Goal: Task Accomplishment & Management: Manage account settings

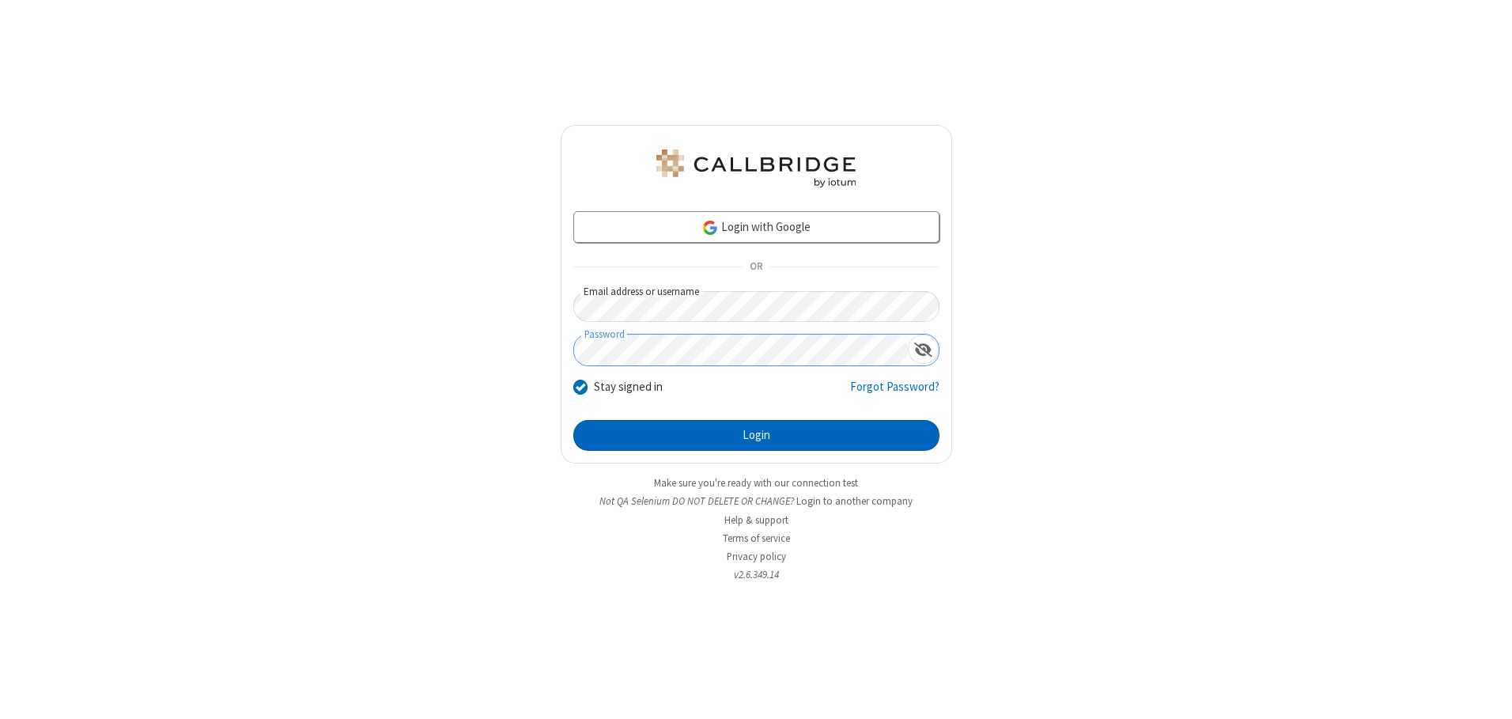
click at [756, 435] on button "Login" at bounding box center [756, 436] width 366 height 32
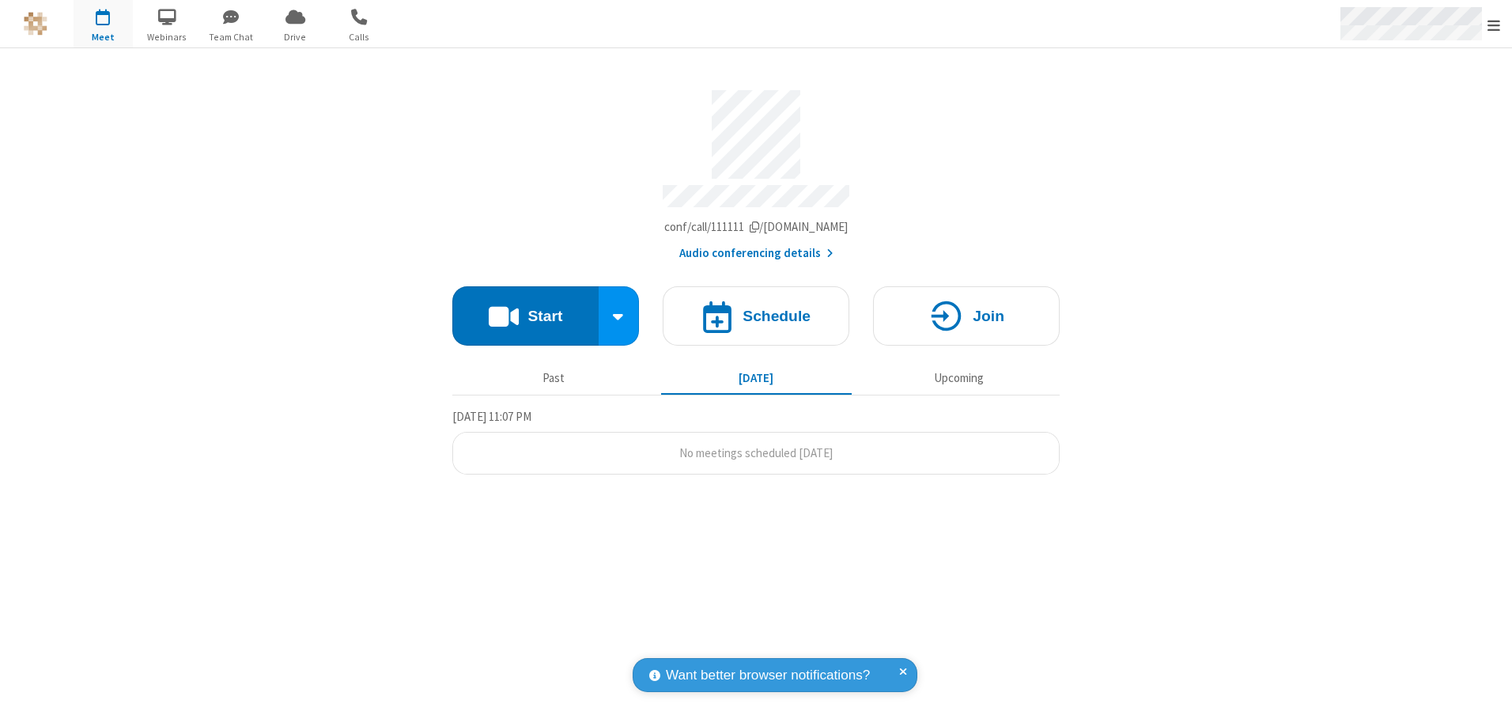
click at [1494, 25] on span "Open menu" at bounding box center [1493, 25] width 13 height 16
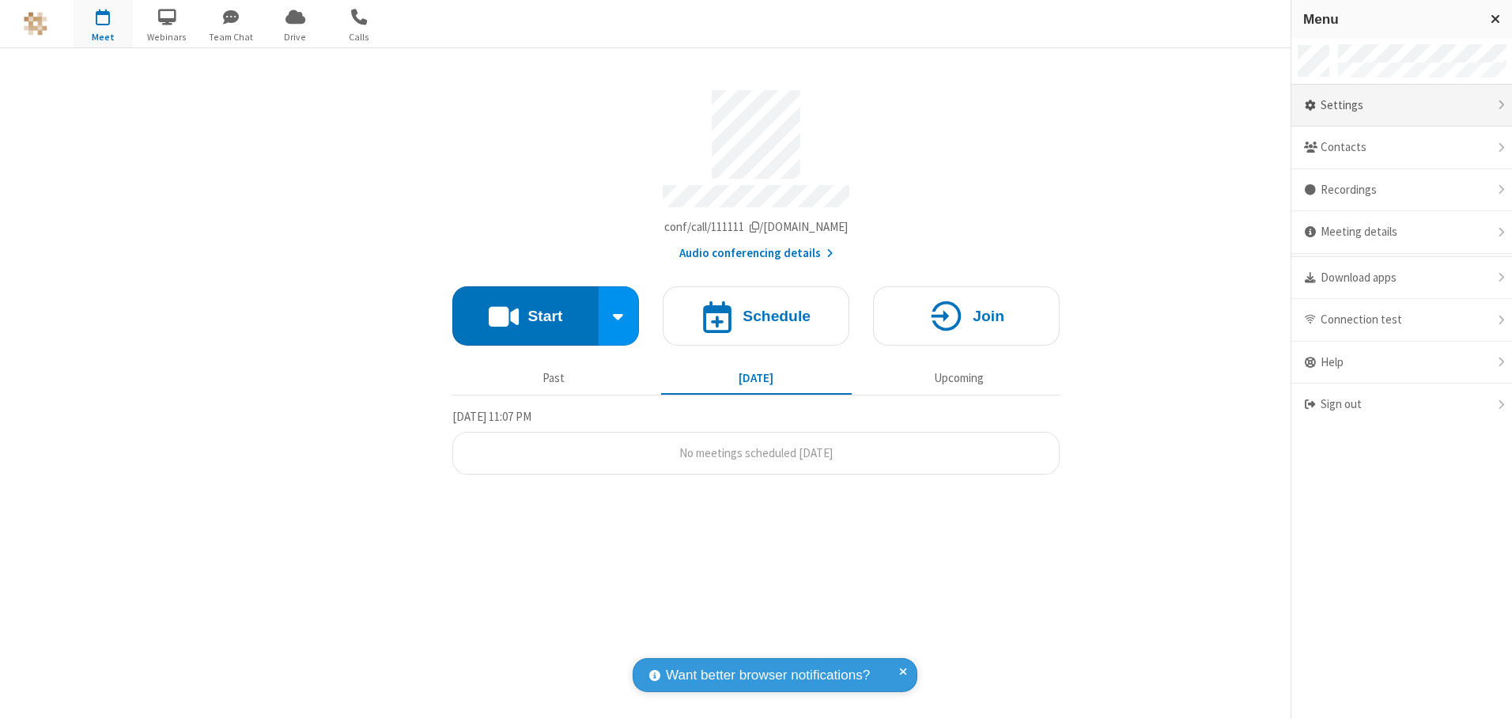
click at [1401, 105] on div "Settings" at bounding box center [1401, 106] width 221 height 43
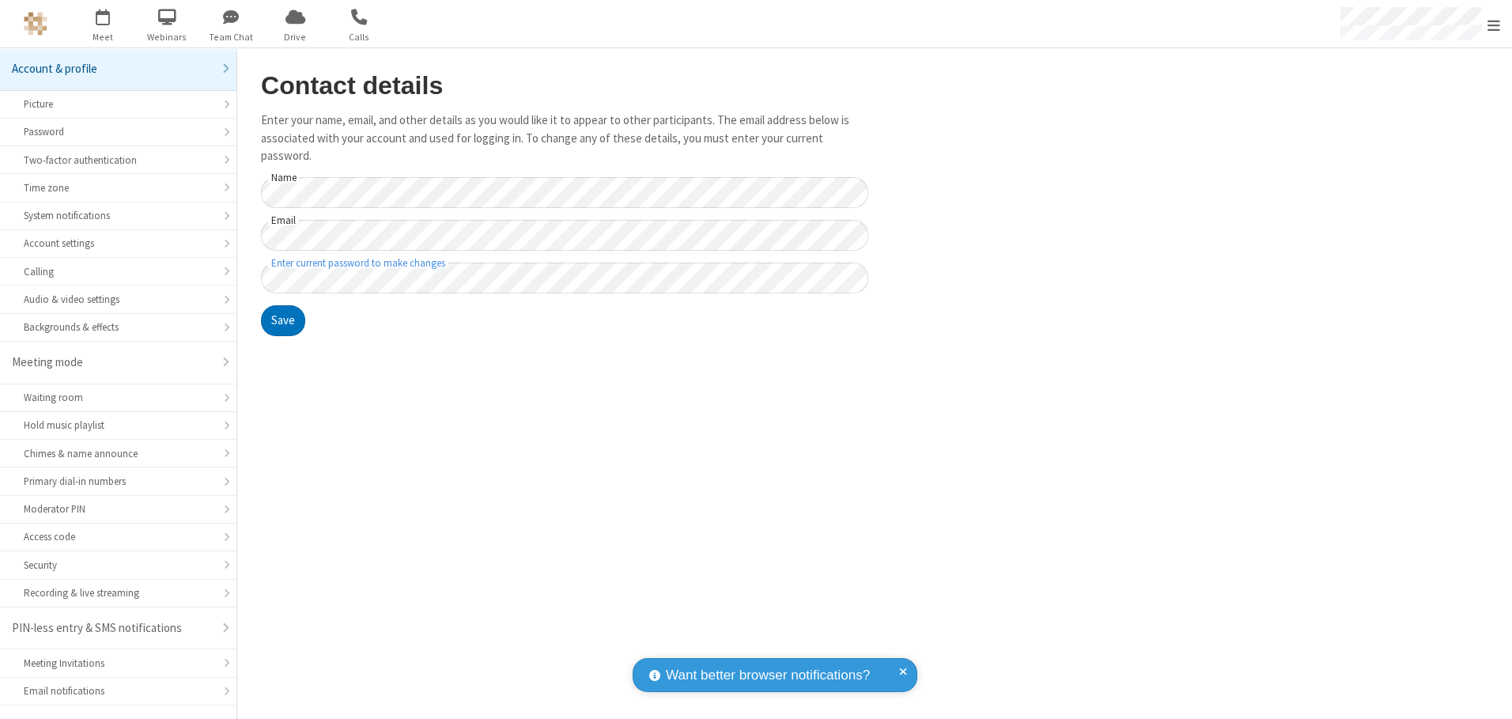
scroll to position [28, 0]
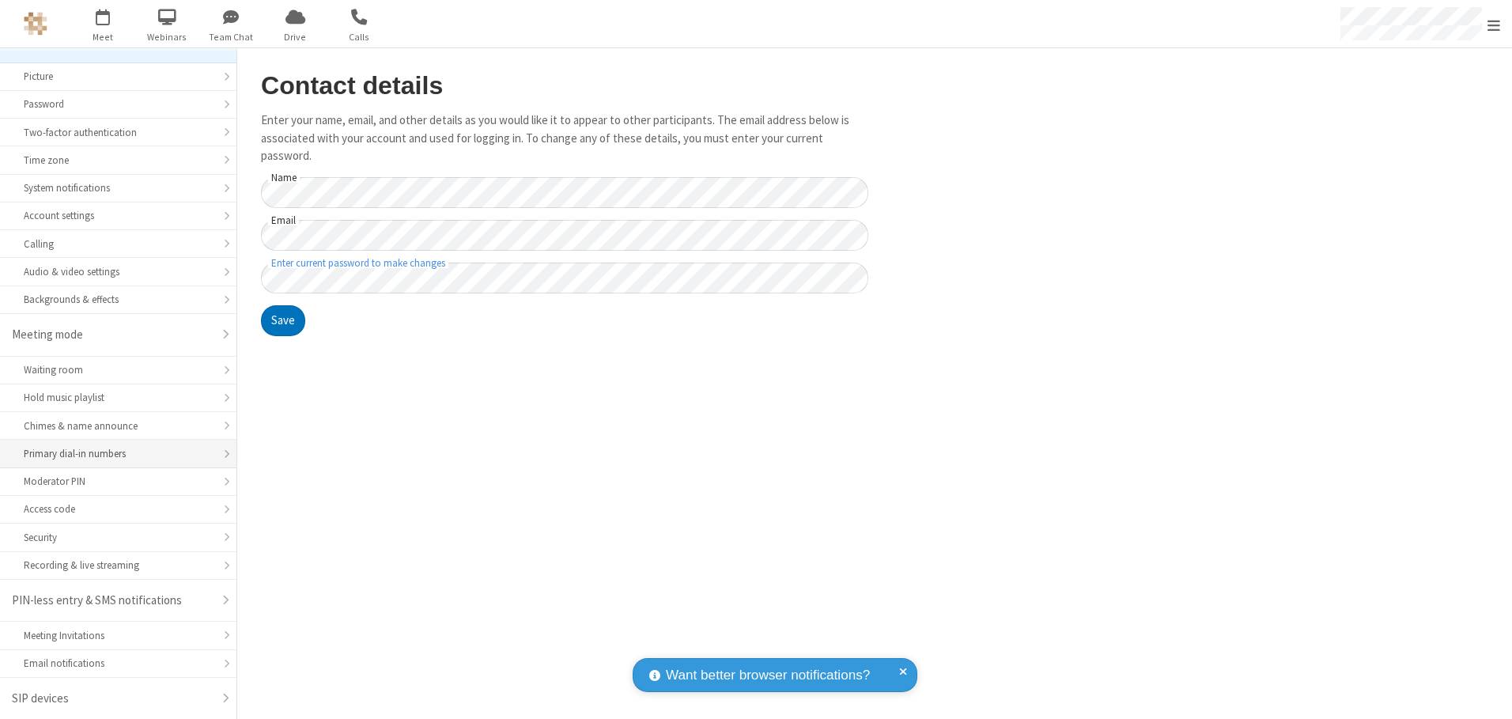
click at [112, 454] on div "Primary dial-in numbers" at bounding box center [118, 453] width 189 height 15
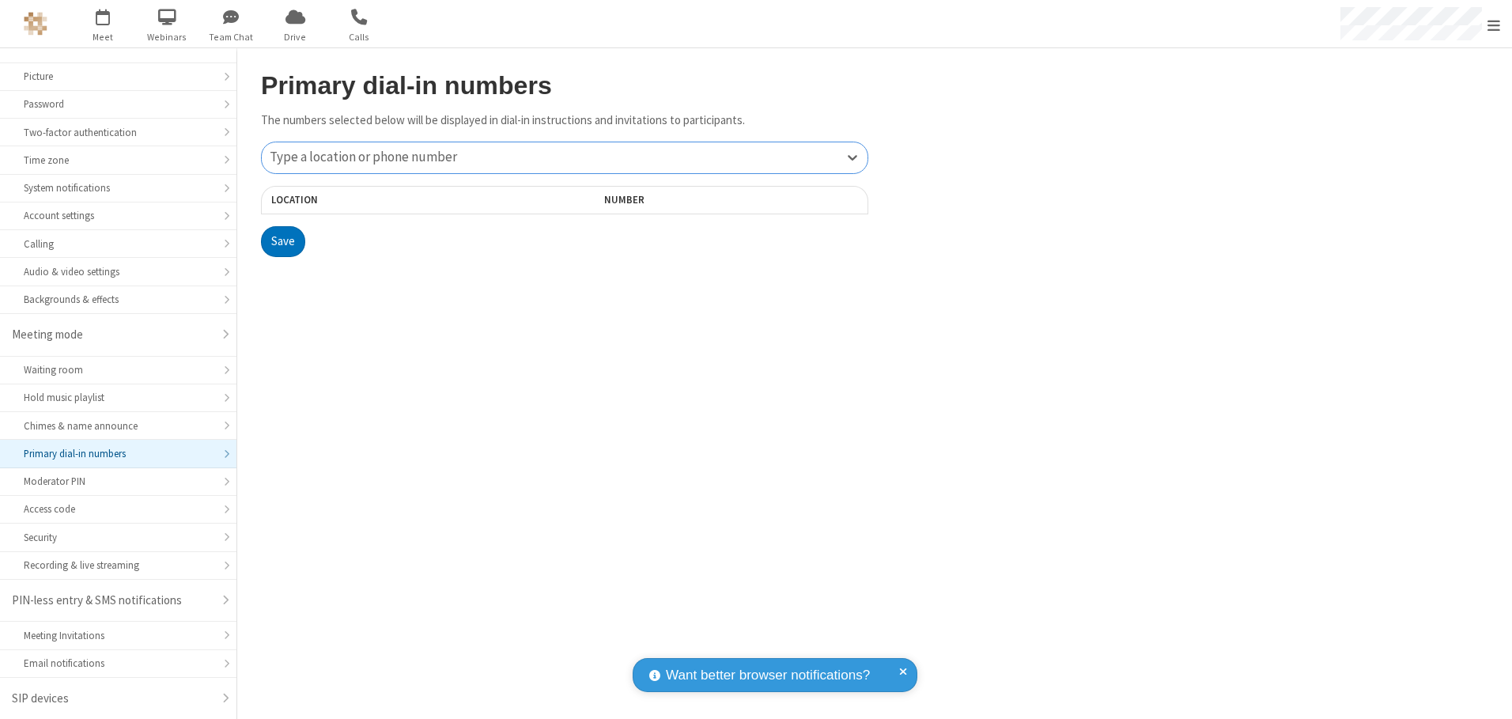
click at [565, 157] on div "Type a location or phone number" at bounding box center [565, 157] width 606 height 31
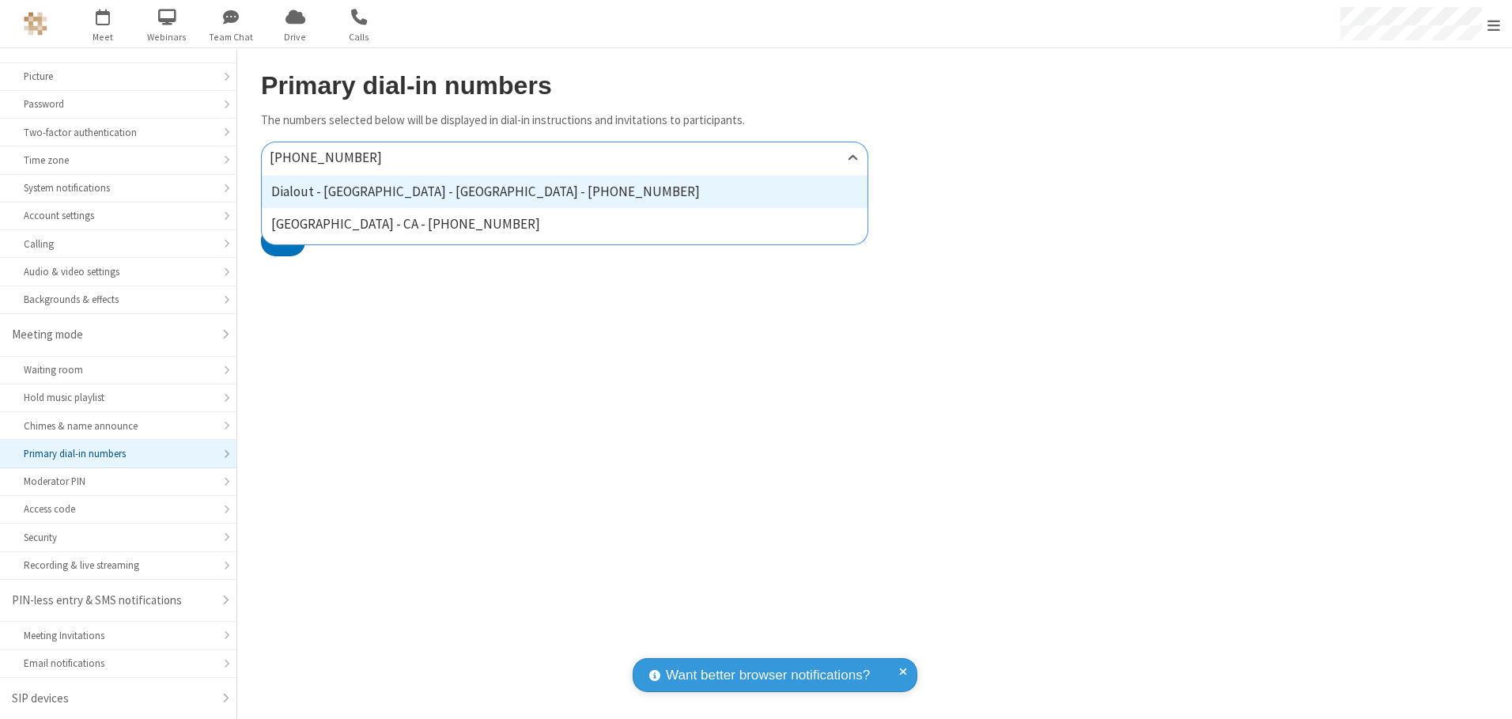
type input "[PHONE_NUMBER]"
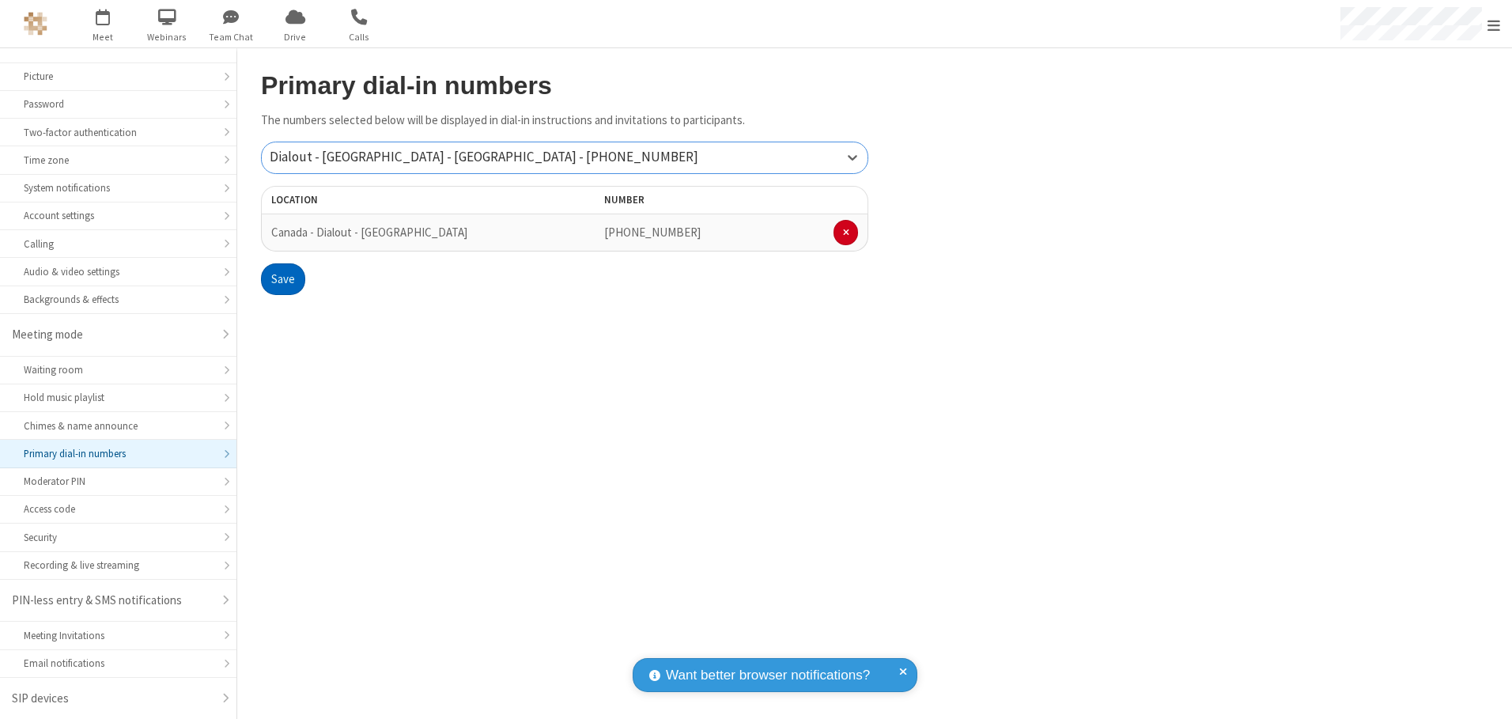
click at [282, 279] on button "Save" at bounding box center [283, 279] width 44 height 32
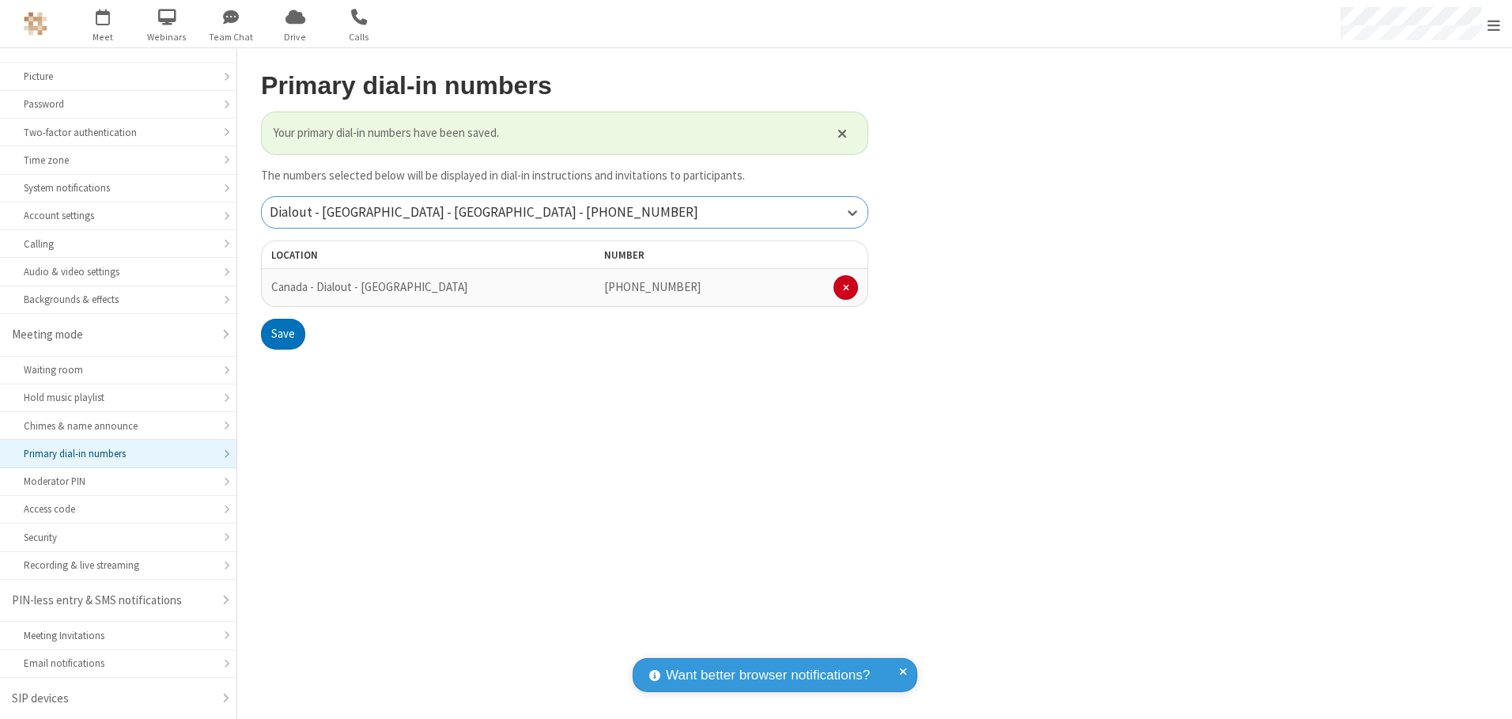
click at [565, 212] on div "Dialout - [GEOGRAPHIC_DATA] - [GEOGRAPHIC_DATA] - [PHONE_NUMBER]" at bounding box center [565, 212] width 606 height 31
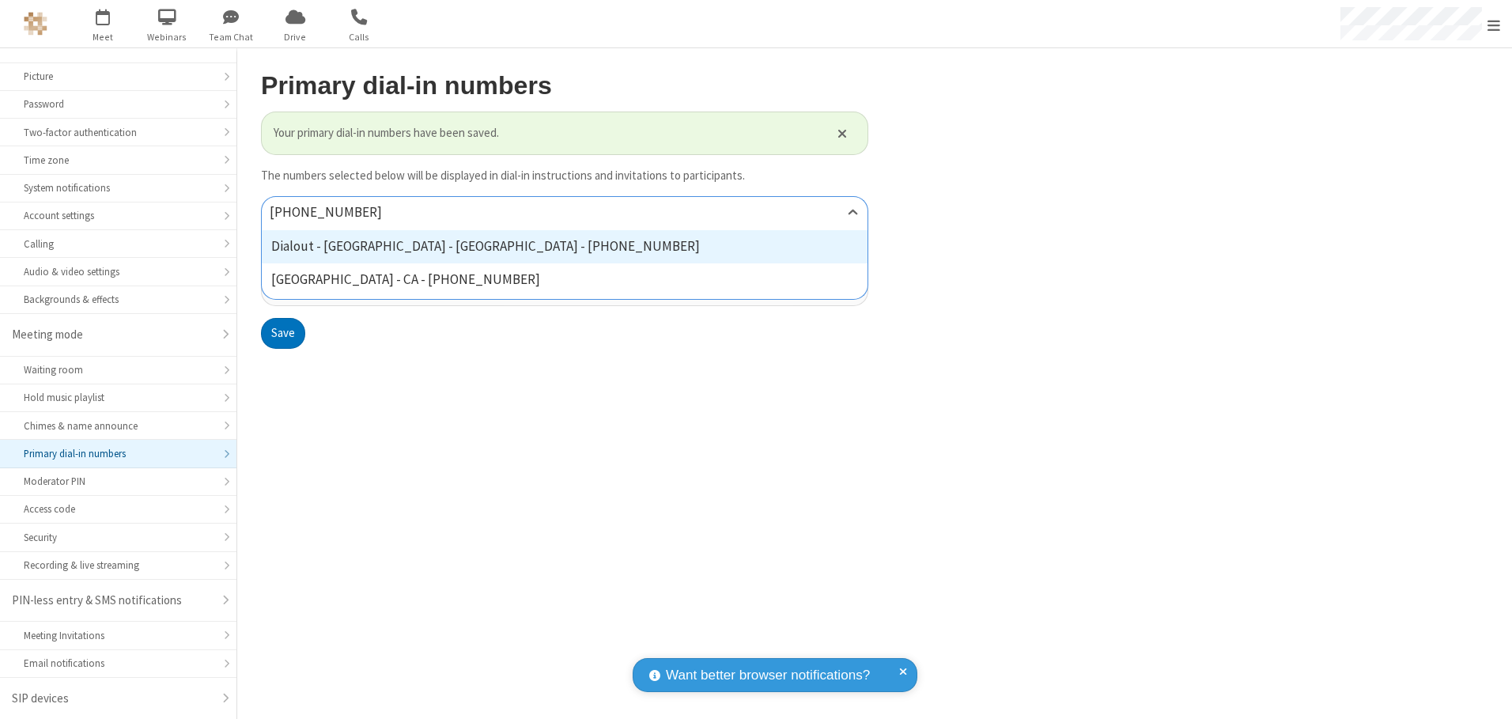
type input "[PHONE_NUMBER]"
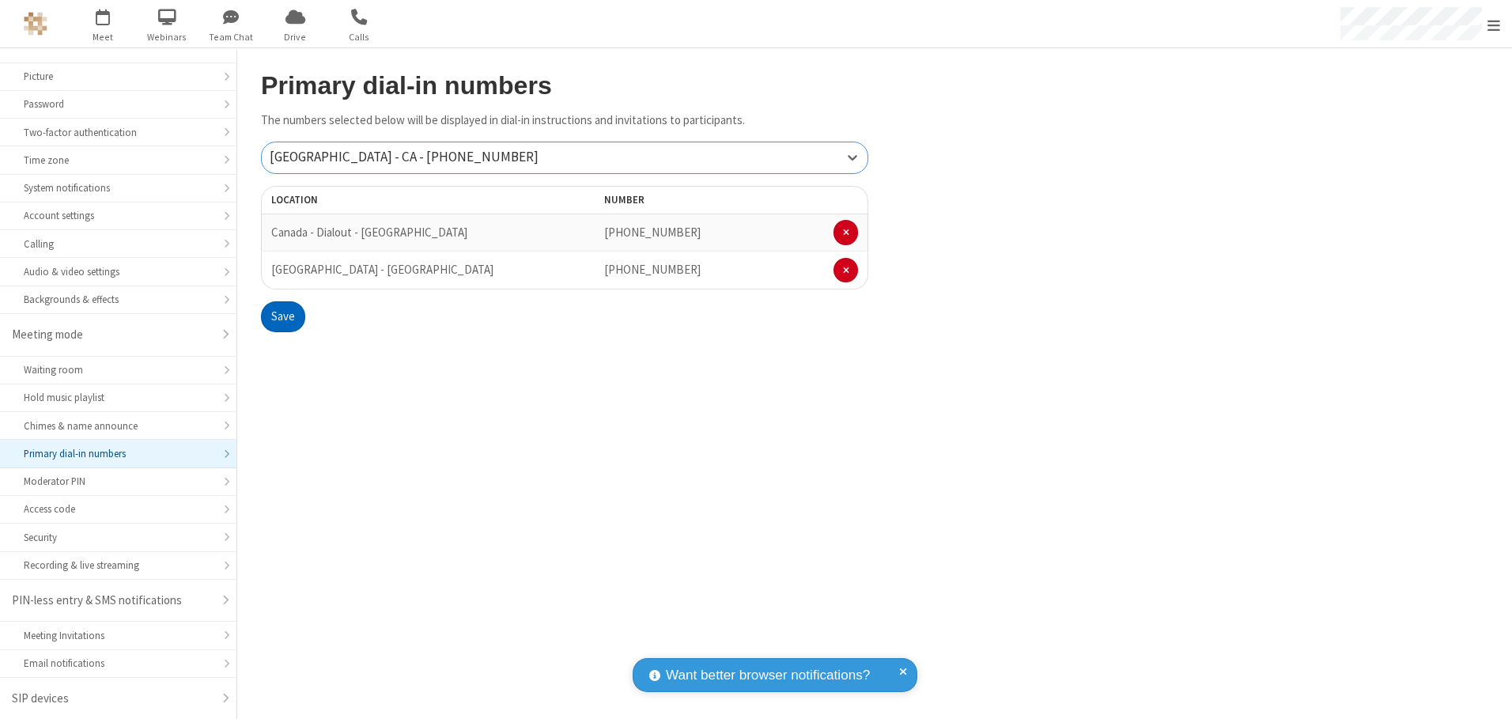
click at [282, 316] on button "Save" at bounding box center [283, 317] width 44 height 32
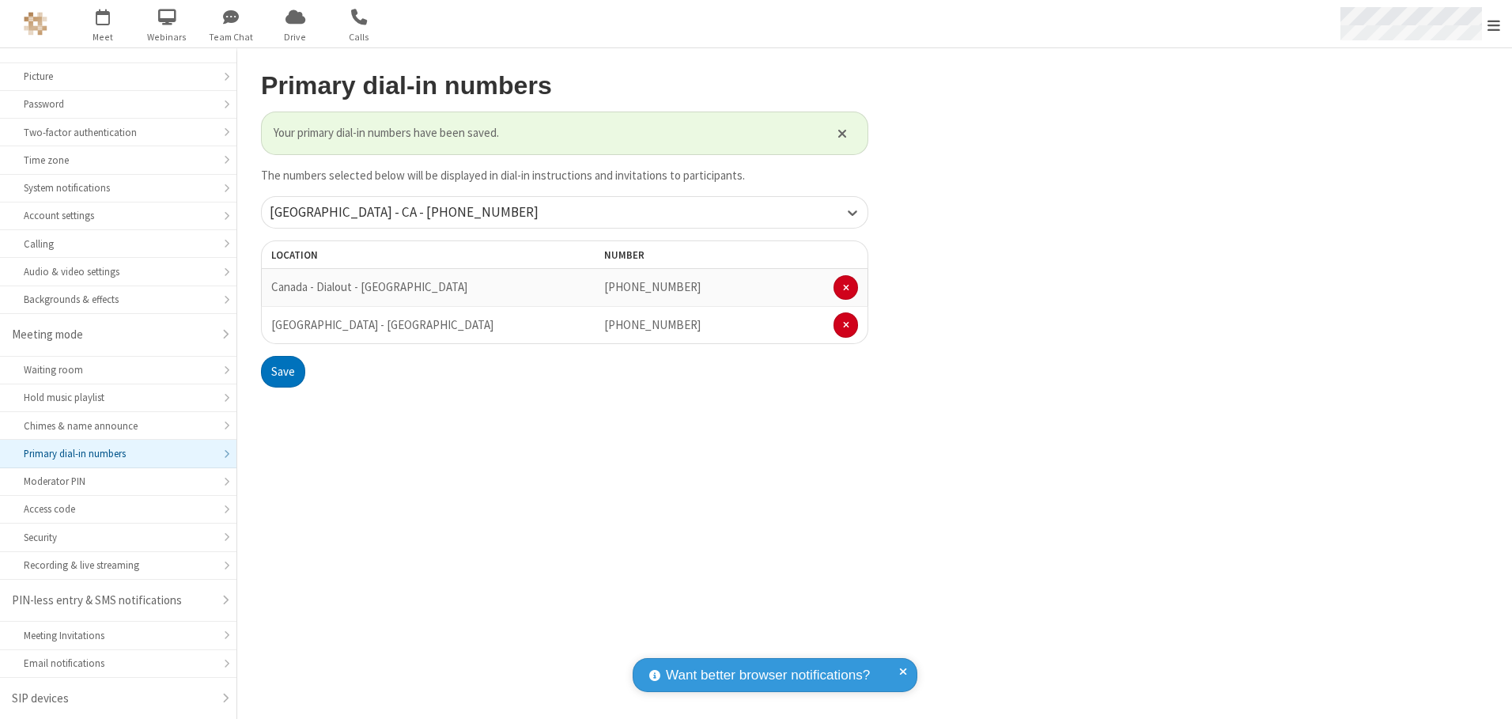
click at [1494, 25] on span "Open menu" at bounding box center [1493, 25] width 13 height 16
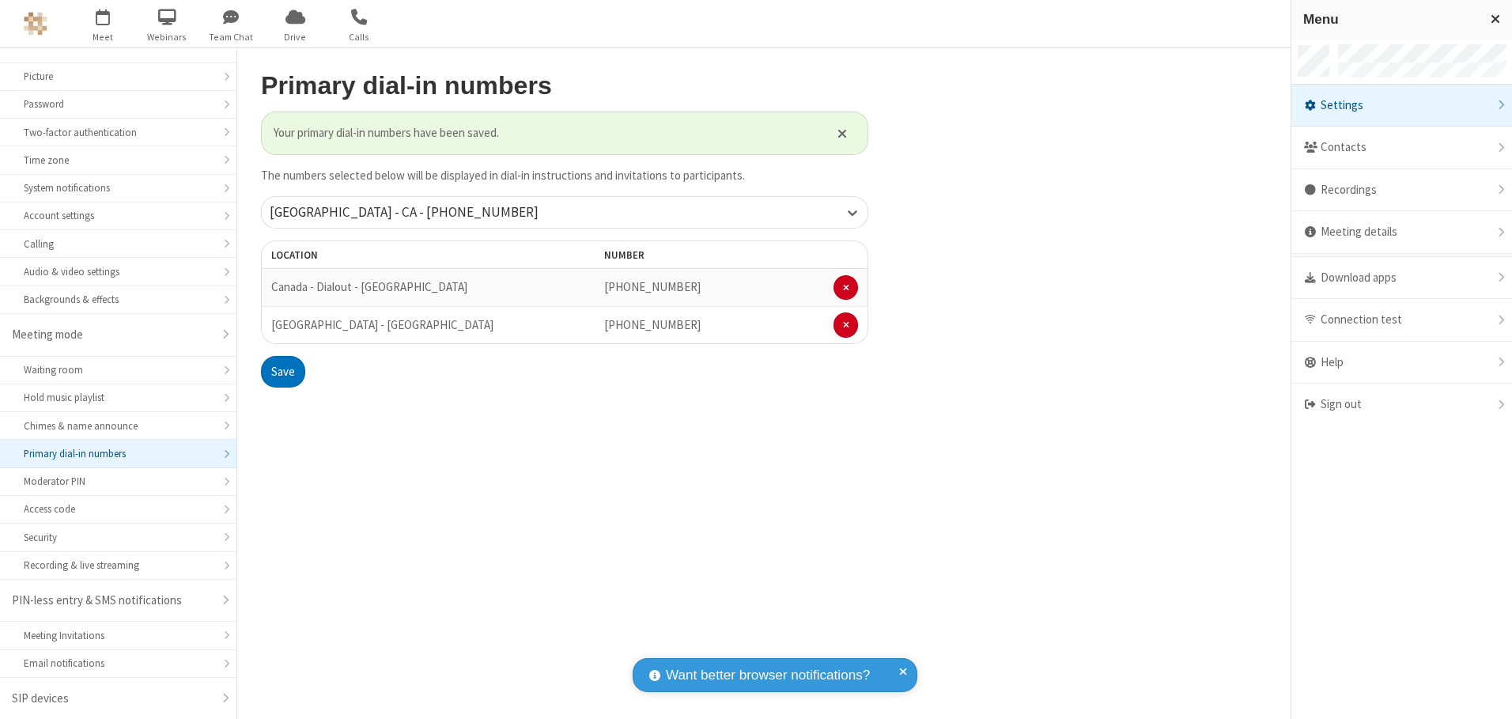
click at [1401, 105] on div "Settings" at bounding box center [1401, 106] width 221 height 43
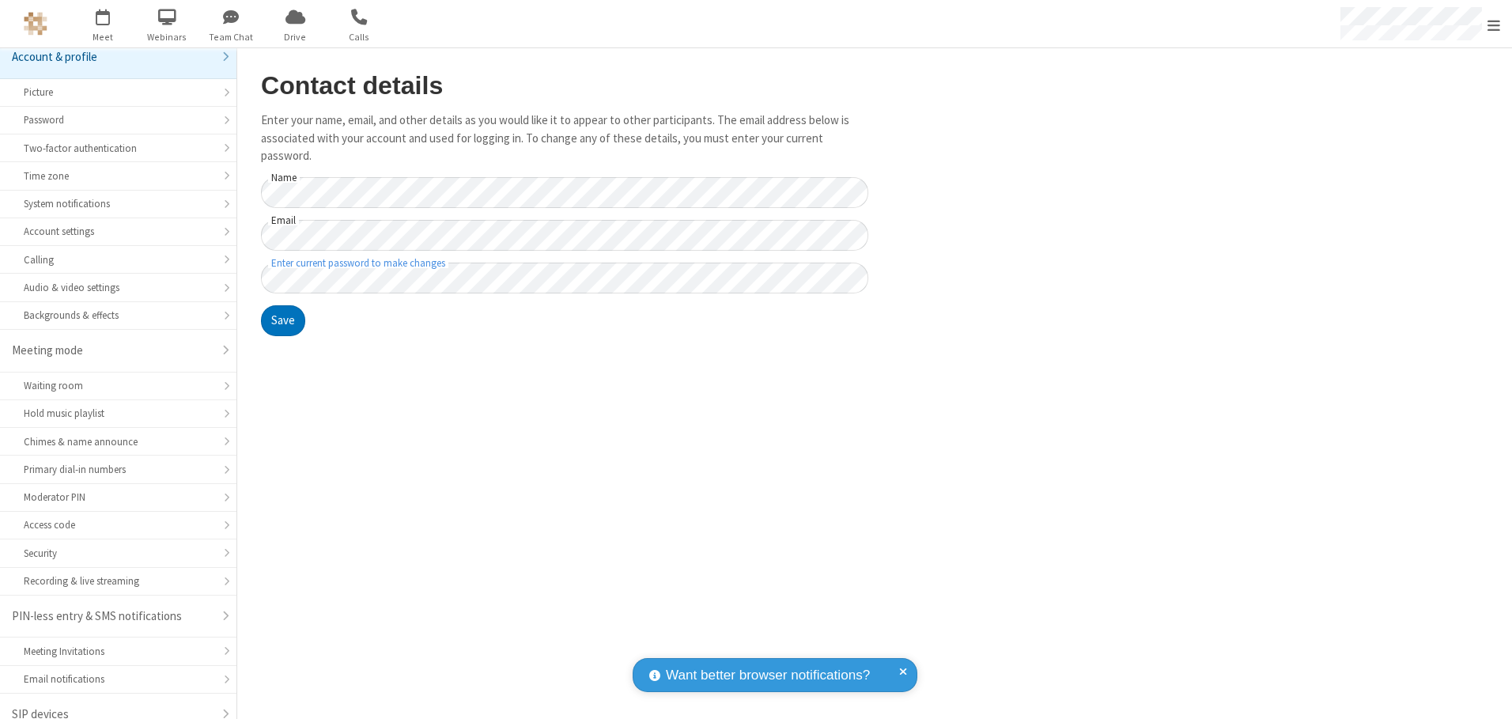
scroll to position [28, 0]
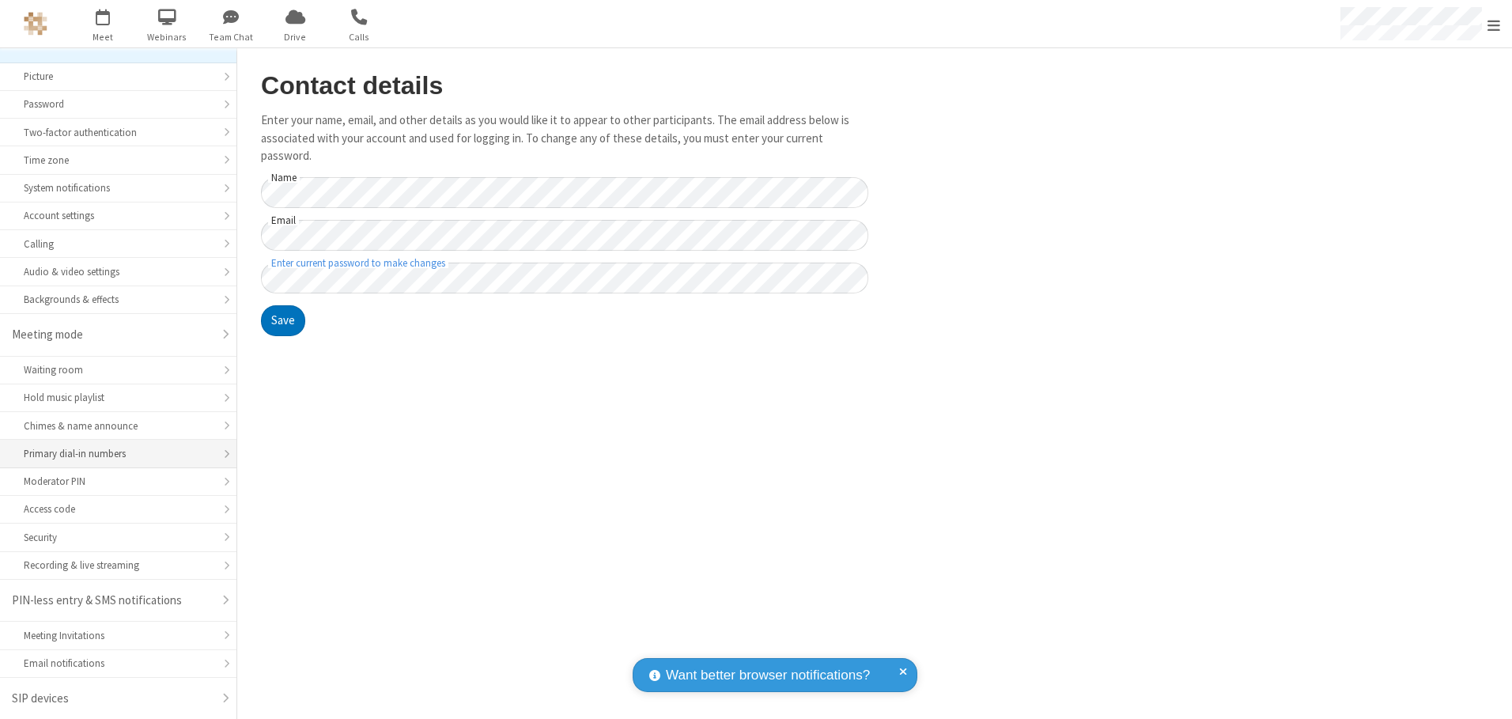
click at [112, 454] on div "Primary dial-in numbers" at bounding box center [118, 453] width 189 height 15
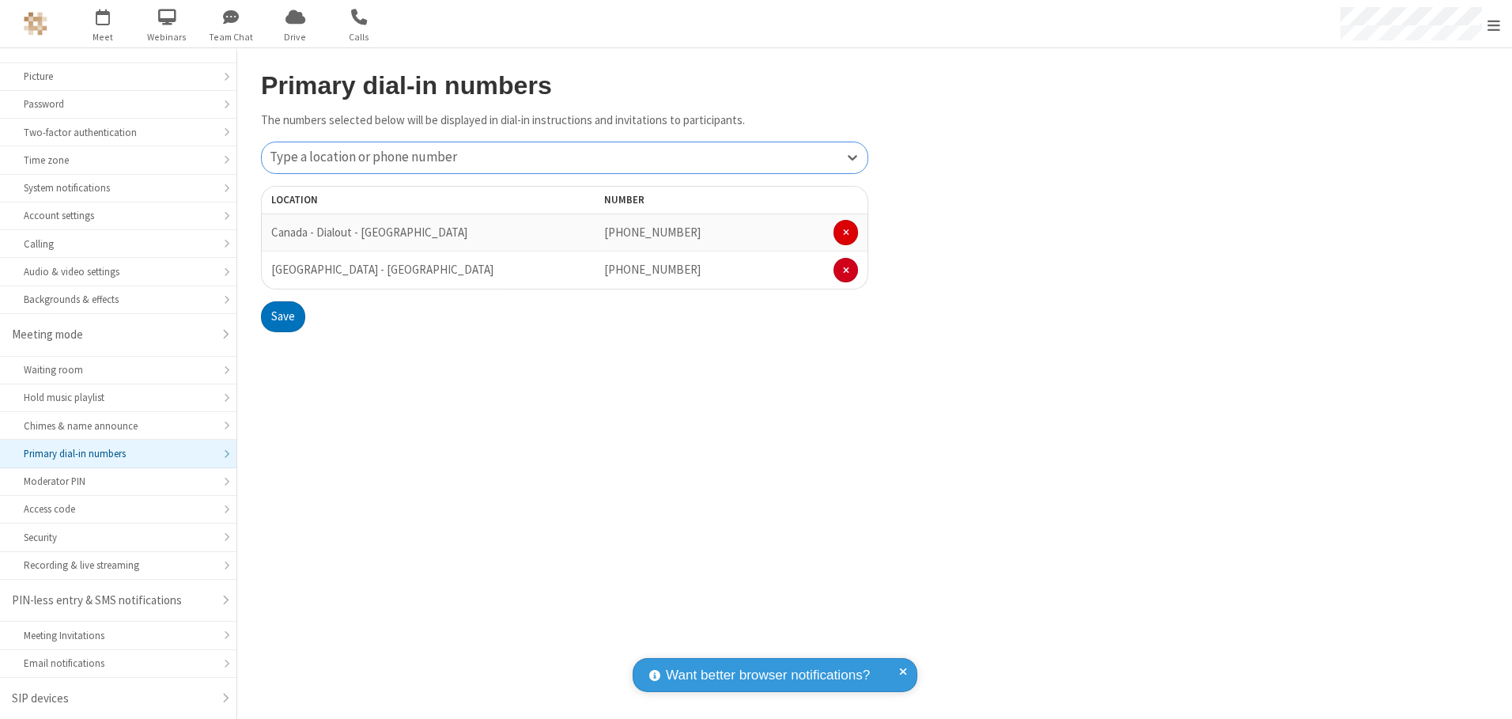
click at [845, 232] on span at bounding box center [846, 232] width 6 height 9
click at [282, 279] on button "Save" at bounding box center [283, 279] width 44 height 32
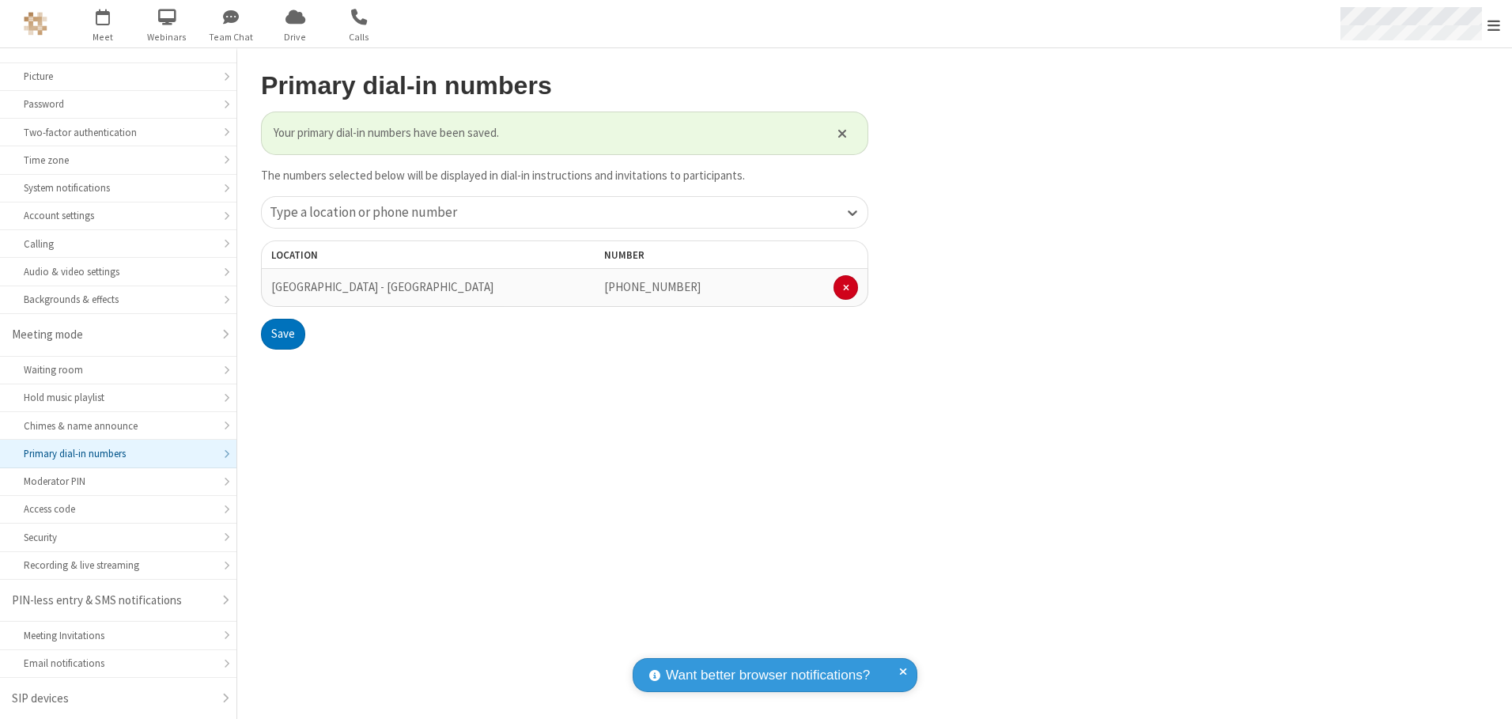
click at [1494, 25] on span "Open menu" at bounding box center [1493, 25] width 13 height 16
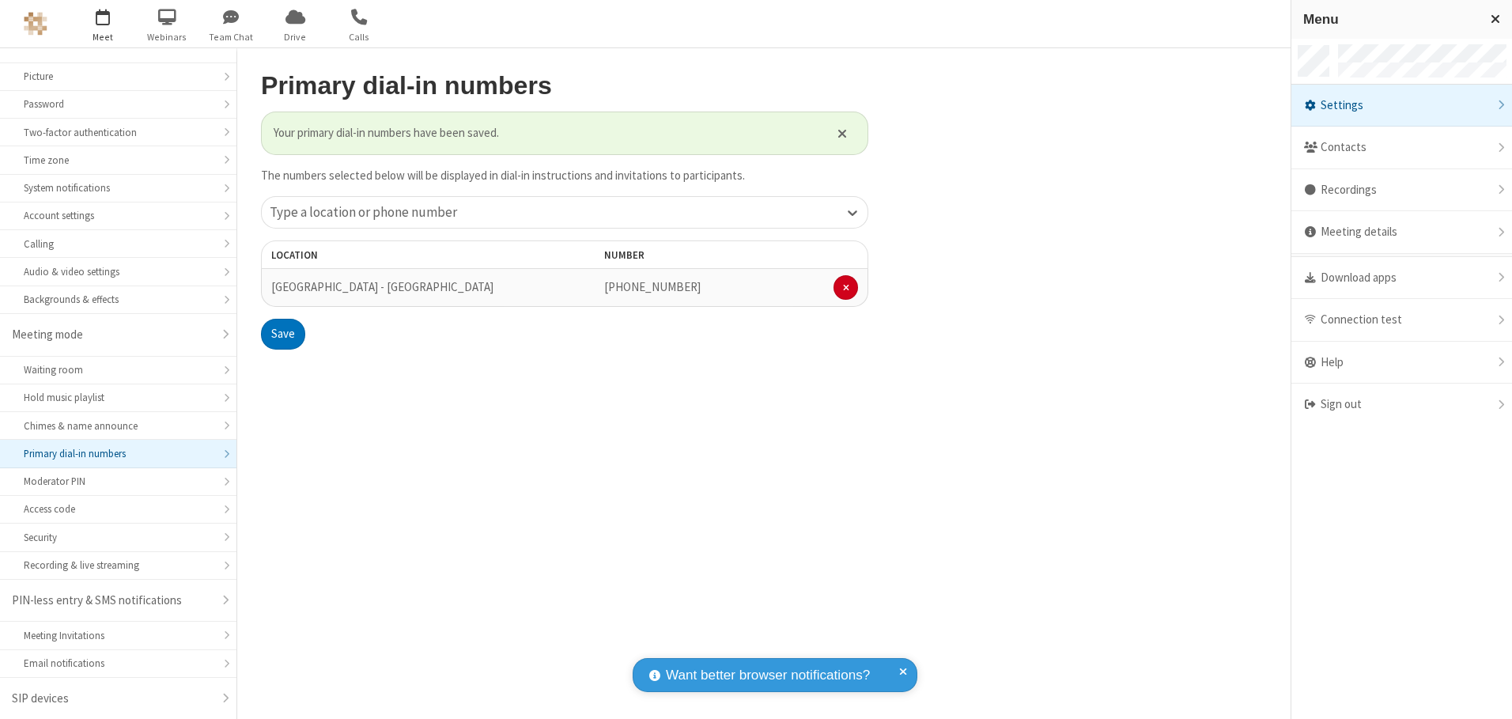
click at [103, 24] on span "button" at bounding box center [103, 16] width 59 height 27
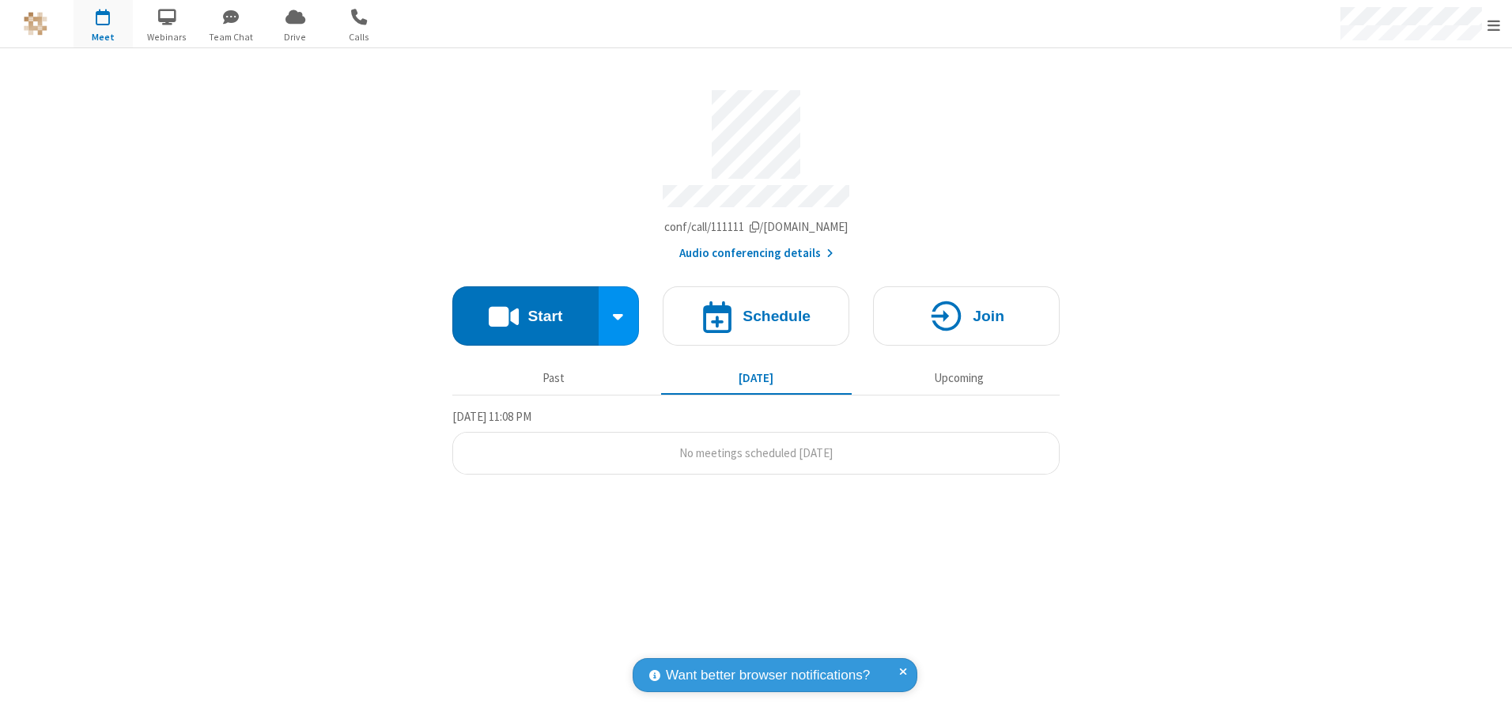
click at [755, 247] on button "Audio conferencing details" at bounding box center [756, 253] width 154 height 18
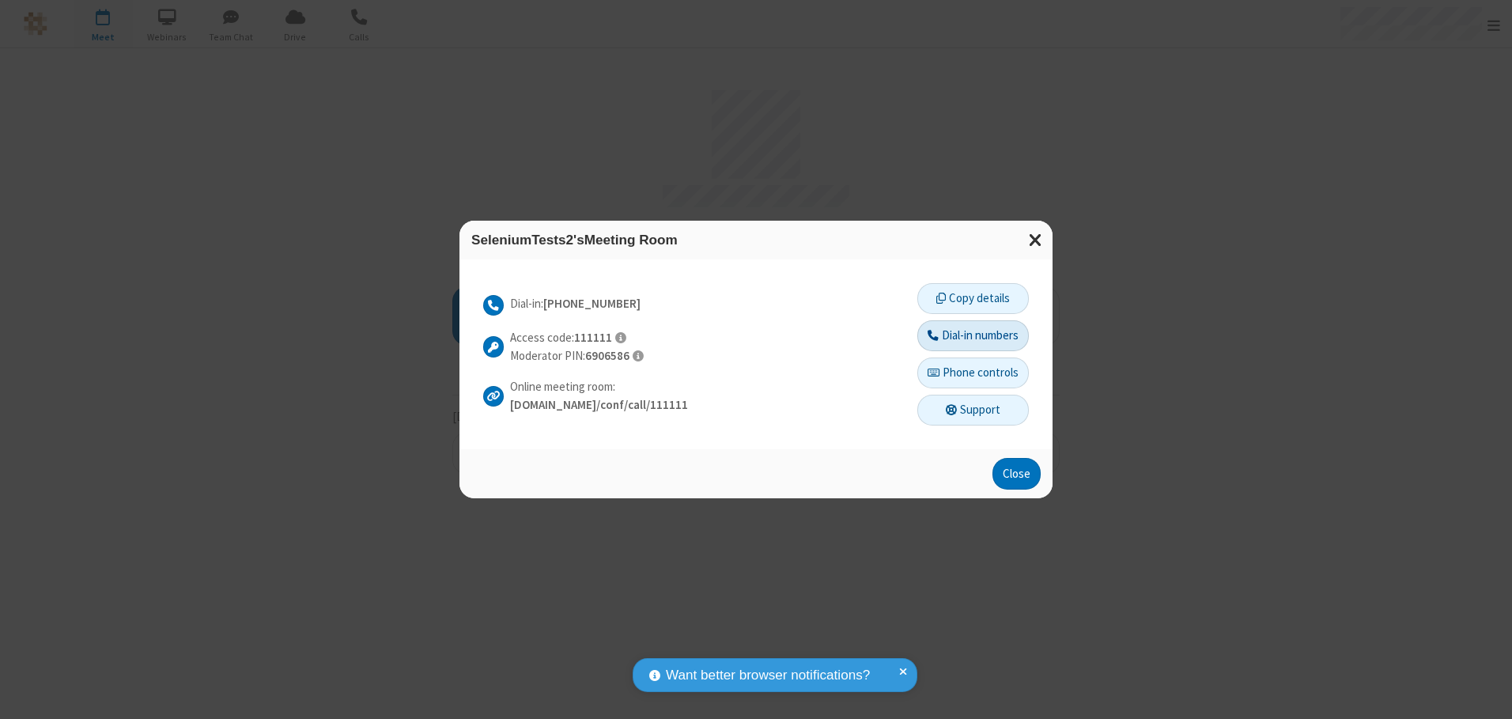
click at [972, 335] on button "Dial-in numbers" at bounding box center [972, 336] width 111 height 32
